Goal: Task Accomplishment & Management: Manage account settings

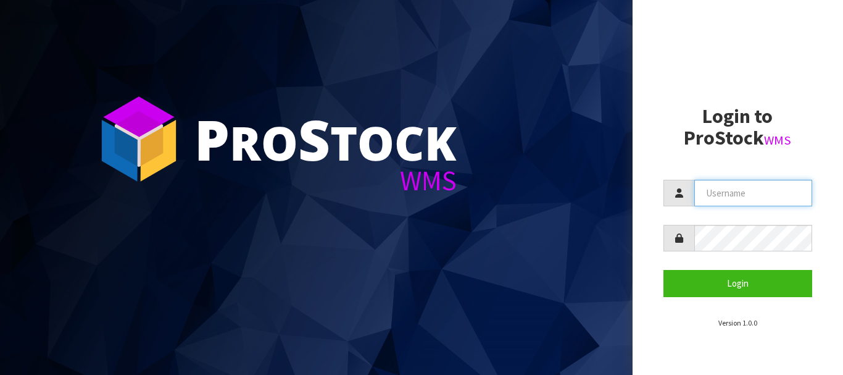
click at [725, 185] on input "text" at bounding box center [753, 193] width 118 height 27
type input "maji@cwl.co.nz"
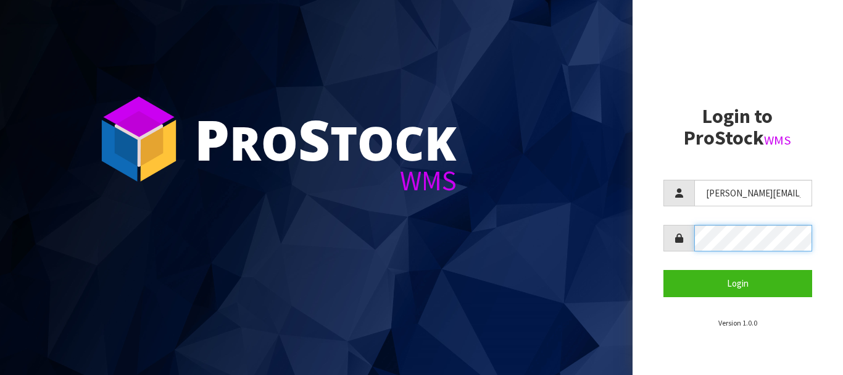
click at [663, 270] on button "Login" at bounding box center [737, 283] width 149 height 27
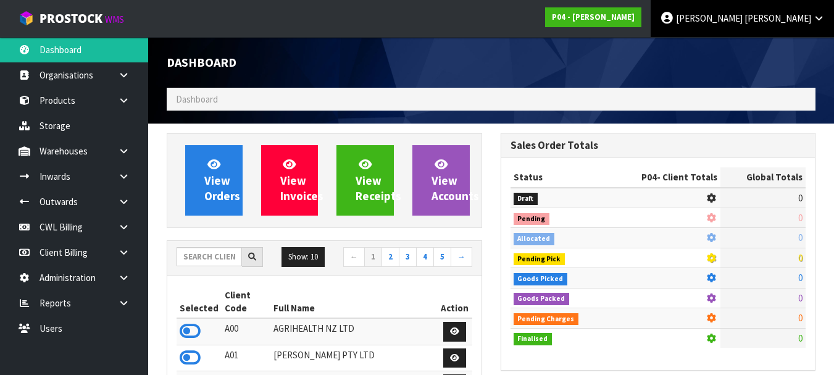
click at [803, 25] on link "Maji Torres" at bounding box center [742, 18] width 183 height 37
click at [781, 52] on link "Logout" at bounding box center [785, 49] width 98 height 17
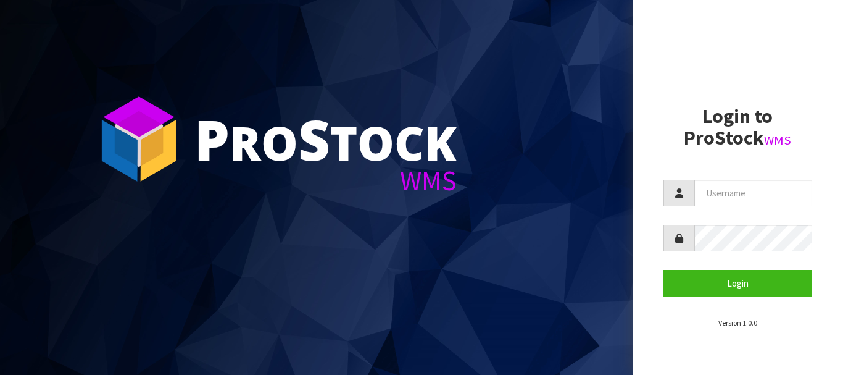
drag, startPoint x: 81, startPoint y: 1, endPoint x: 618, endPoint y: 46, distance: 538.9
click at [618, 46] on section "P ro S tock WMS" at bounding box center [316, 187] width 633 height 375
click at [730, 186] on input "text" at bounding box center [753, 193] width 118 height 27
type input "maji@cwl.co.nz"
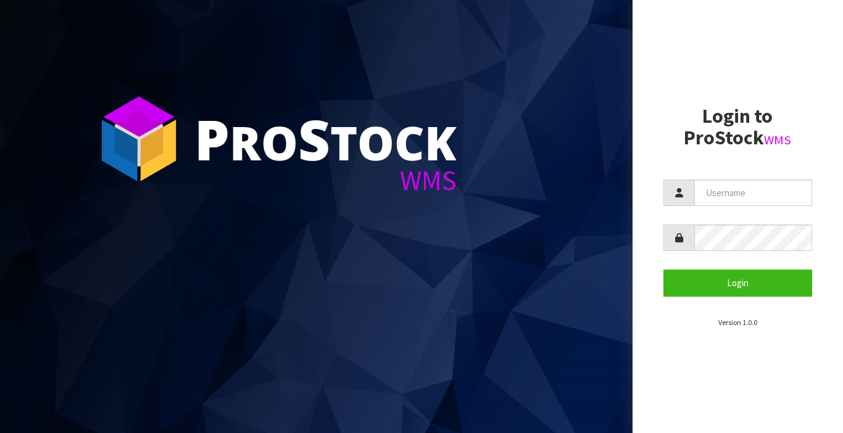
drag, startPoint x: 468, startPoint y: 17, endPoint x: 812, endPoint y: 54, distance: 346.4
click at [812, 54] on aside "Login to ProStock WMS Login Version 1.0.0" at bounding box center [738, 216] width 211 height 433
